Goal: Transaction & Acquisition: Purchase product/service

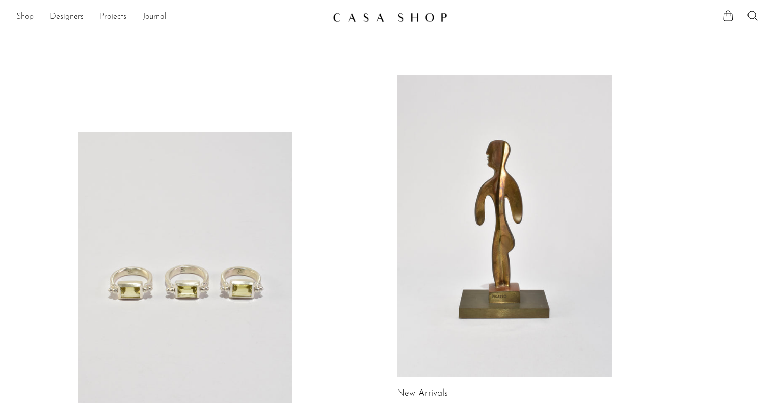
click at [24, 19] on link "Shop" at bounding box center [24, 17] width 17 height 13
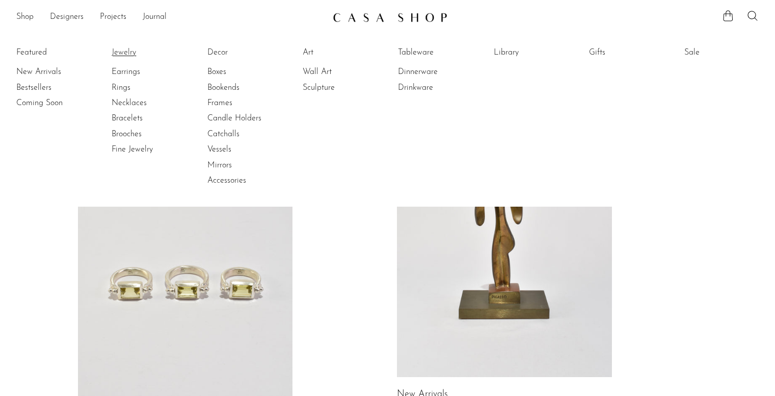
click at [132, 47] on link "Jewelry" at bounding box center [150, 52] width 76 height 11
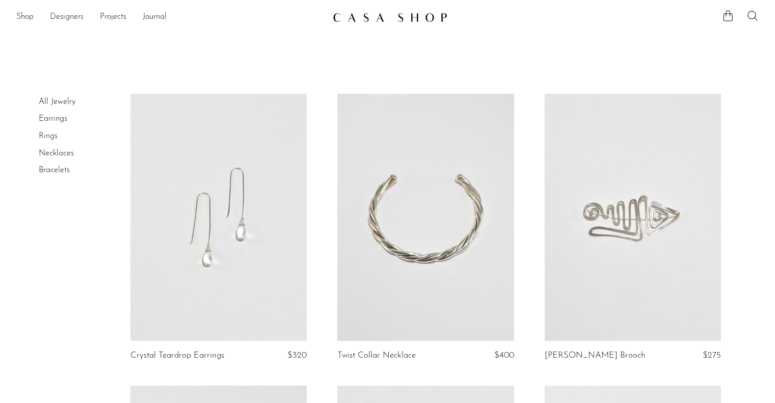
click at [51, 138] on link "Rings" at bounding box center [48, 136] width 19 height 8
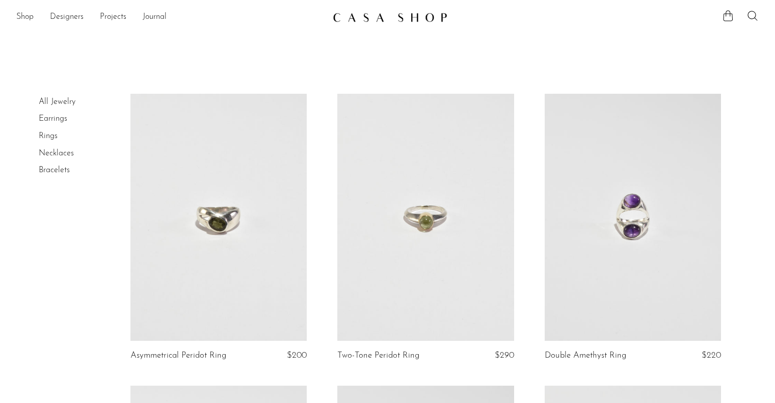
click at [761, 12] on div "Shop Featured New Arrivals Bestsellers Coming Soon Jewelry Jewelry All Earrings…" at bounding box center [387, 17] width 775 height 18
click at [756, 13] on icon at bounding box center [753, 16] width 12 height 12
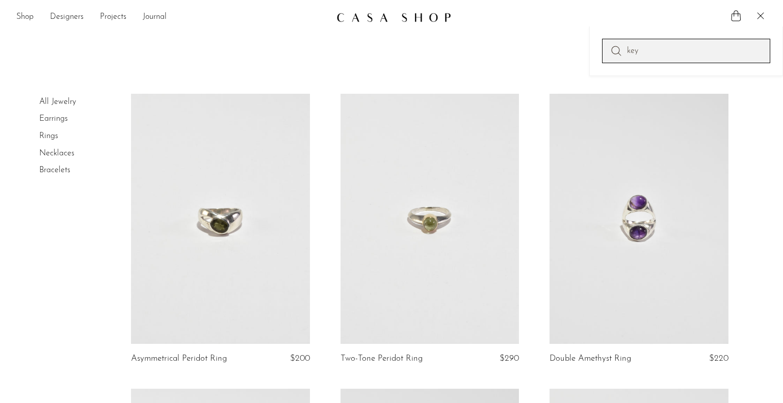
type input "key"
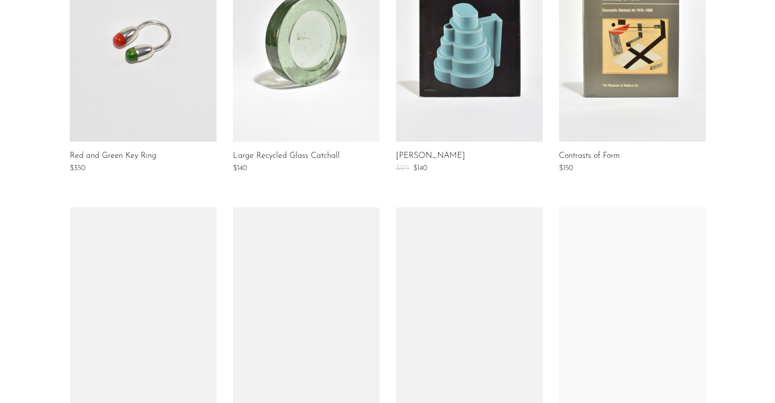
scroll to position [524, 0]
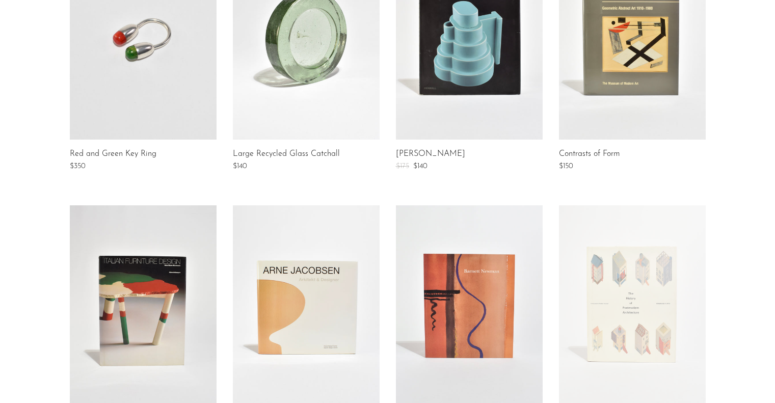
click at [127, 146] on article "Red and Green Key Ring $350" at bounding box center [143, 53] width 147 height 235
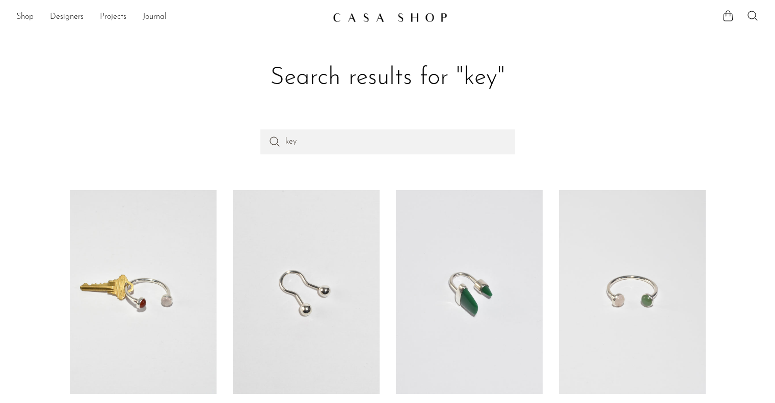
scroll to position [1, 0]
click at [142, 283] on link at bounding box center [143, 291] width 147 height 204
